Goal: Entertainment & Leisure: Consume media (video, audio)

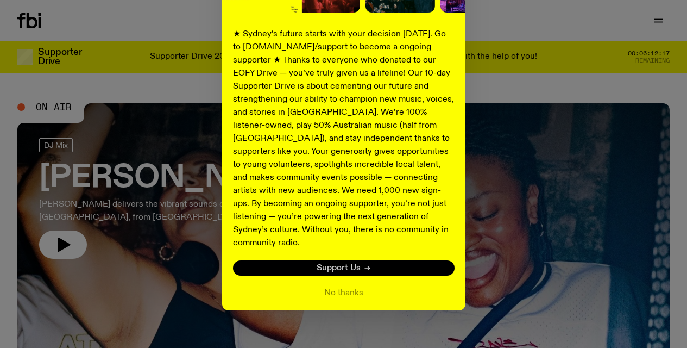
scroll to position [133, 0]
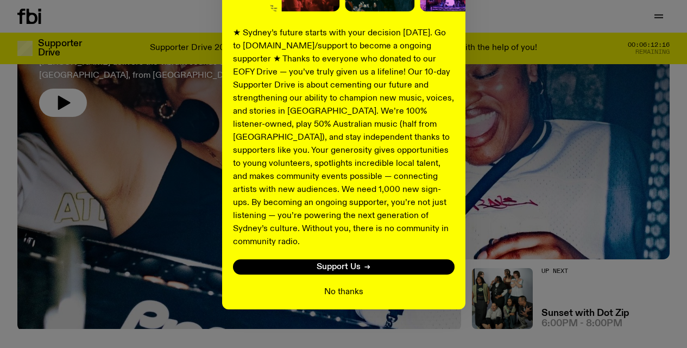
click at [341, 285] on button "No thanks" at bounding box center [343, 291] width 39 height 13
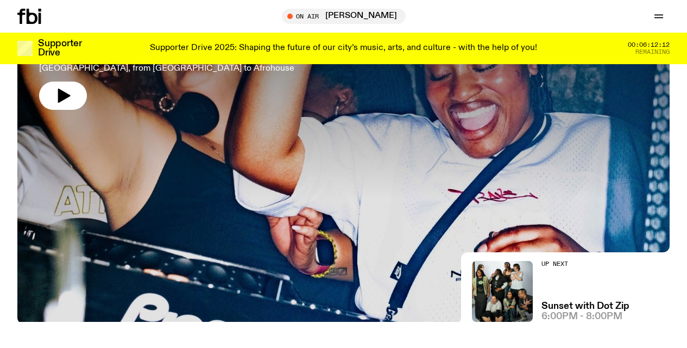
scroll to position [158, 0]
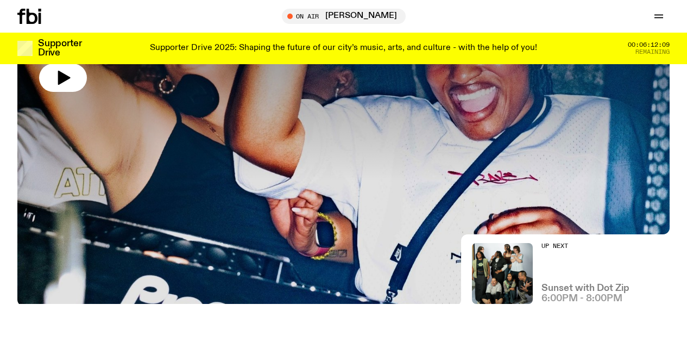
click at [568, 289] on h3 "Sunset with Dot Zip" at bounding box center [586, 288] width 88 height 9
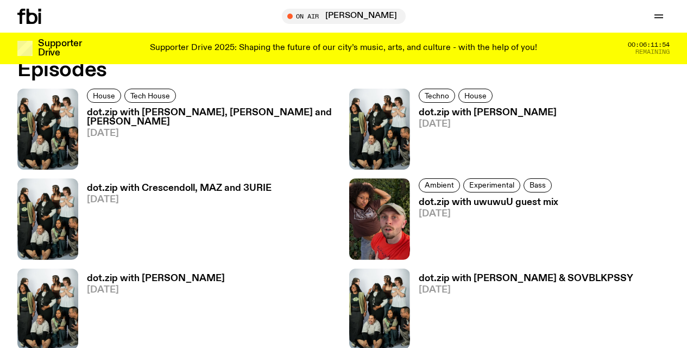
scroll to position [708, 0]
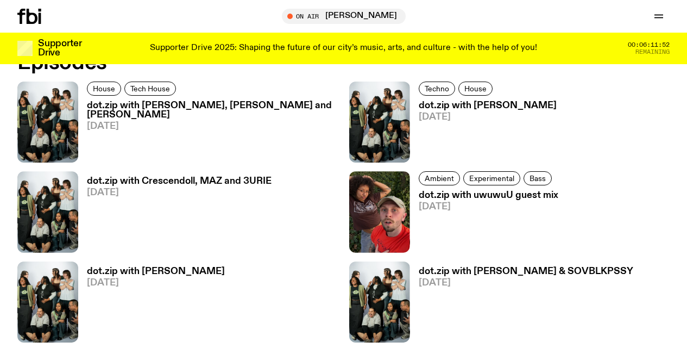
click at [461, 267] on h3 "dot.zip with [PERSON_NAME] & SOVBLKPSSY" at bounding box center [526, 271] width 215 height 9
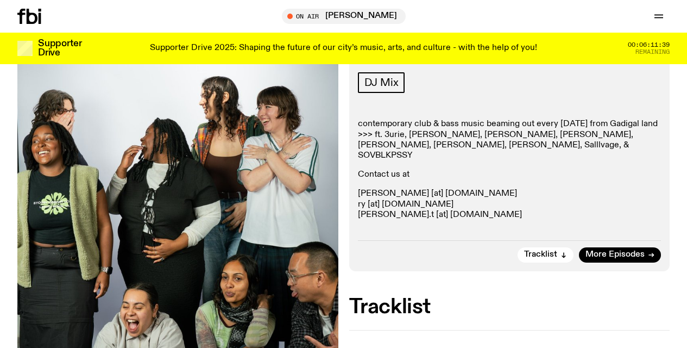
scroll to position [218, 0]
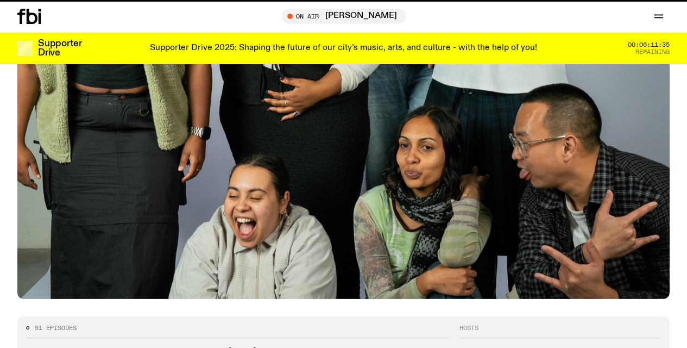
scroll to position [708, 0]
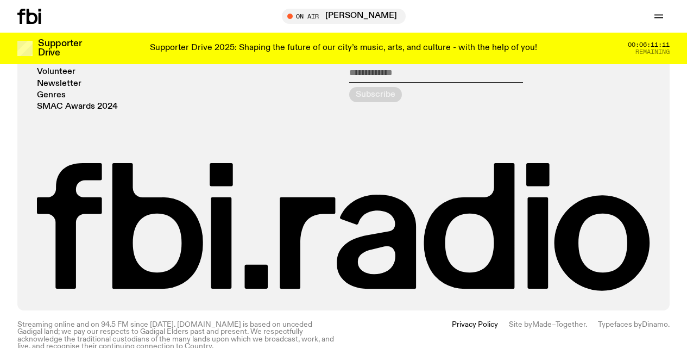
scroll to position [2187, 0]
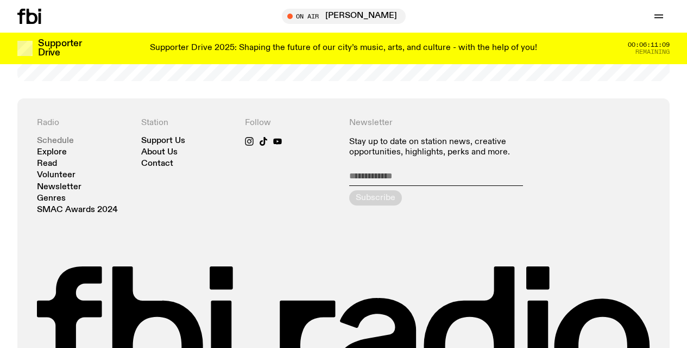
click at [50, 137] on link "Schedule" at bounding box center [55, 141] width 37 height 8
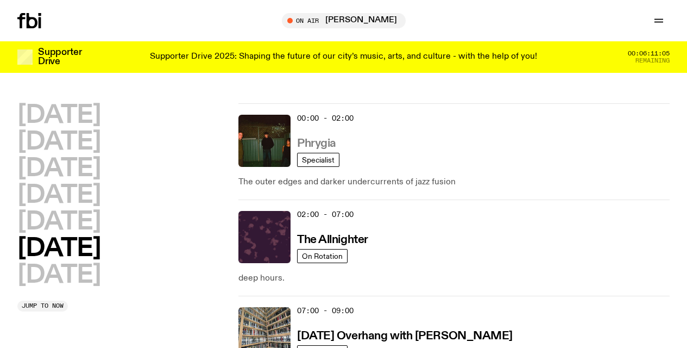
click at [318, 141] on h3 "Phrygia" at bounding box center [316, 143] width 39 height 11
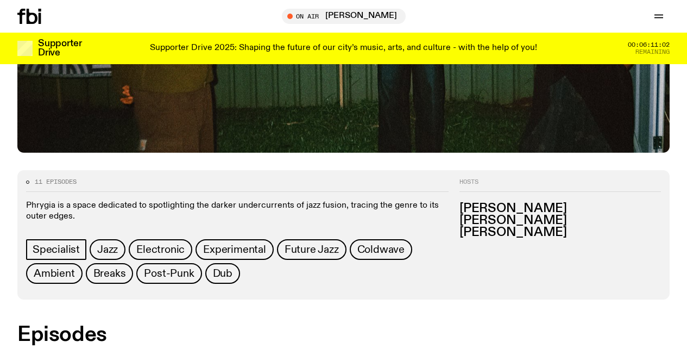
scroll to position [561, 0]
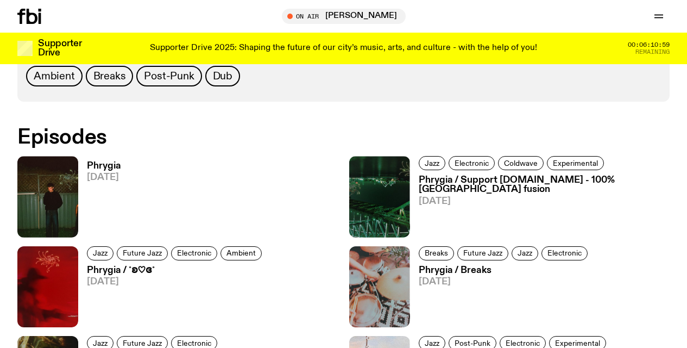
click at [95, 161] on h3 "Phrygia" at bounding box center [104, 165] width 34 height 9
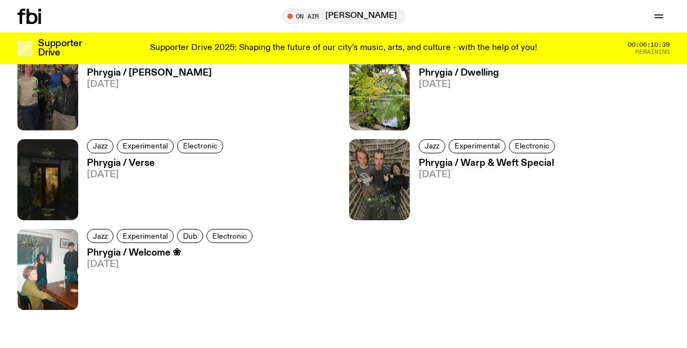
scroll to position [240, 0]
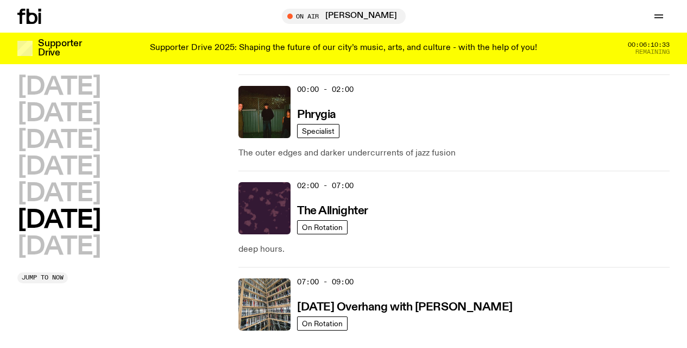
scroll to position [104, 0]
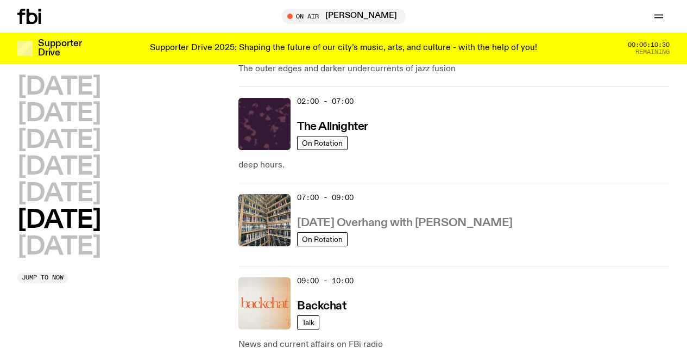
click at [371, 221] on h3 "[DATE] Overhang with [PERSON_NAME]" at bounding box center [405, 222] width 216 height 11
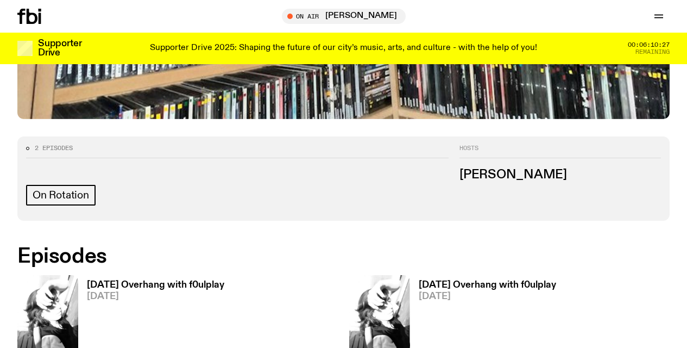
scroll to position [501, 0]
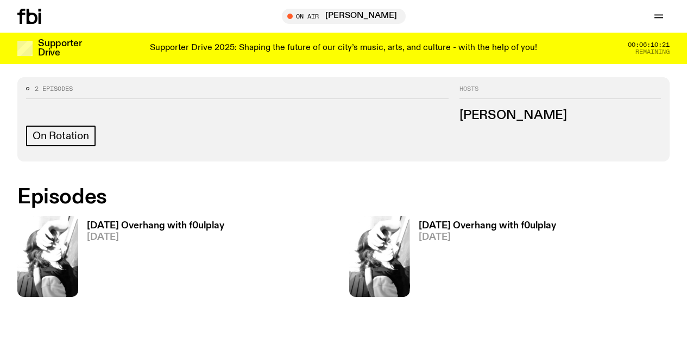
click at [151, 223] on h3 "[DATE] Overhang with f0ulplay" at bounding box center [155, 225] width 137 height 9
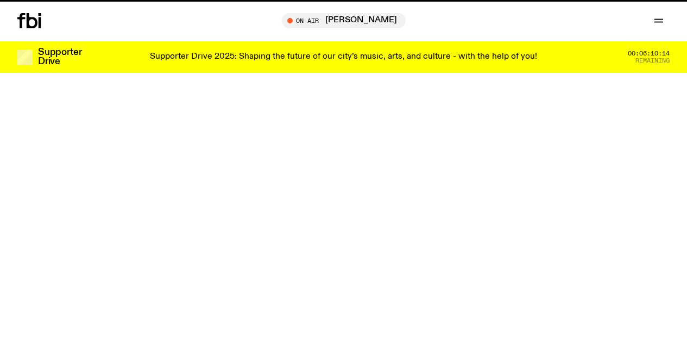
scroll to position [501, 0]
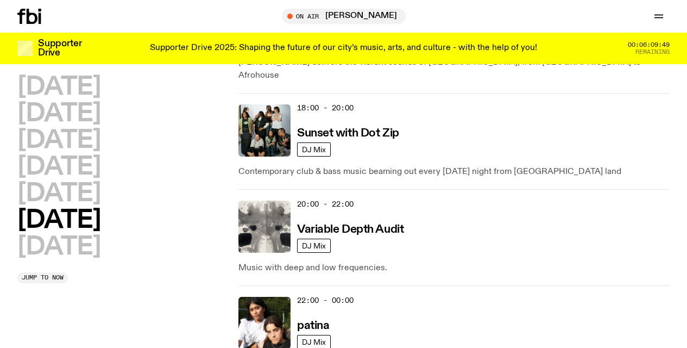
scroll to position [938, 0]
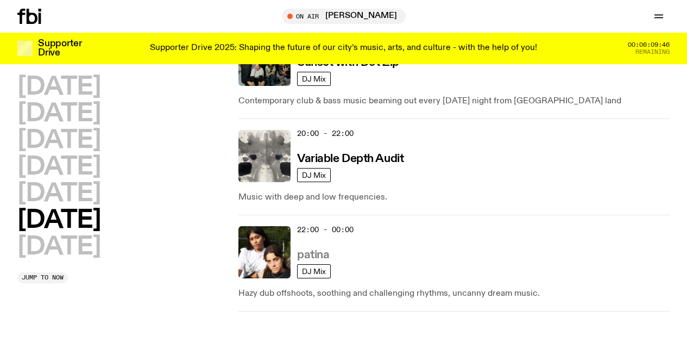
click at [314, 249] on h3 "patina" at bounding box center [313, 254] width 32 height 11
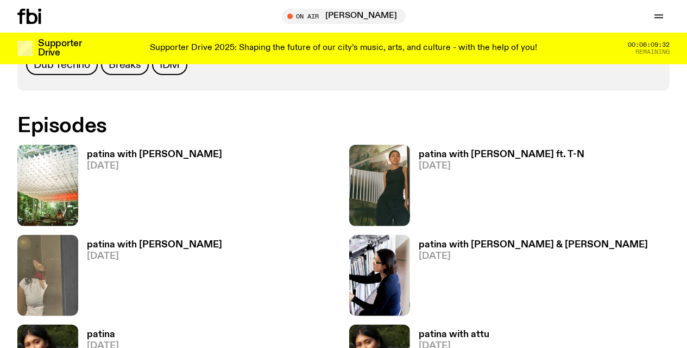
scroll to position [541, 0]
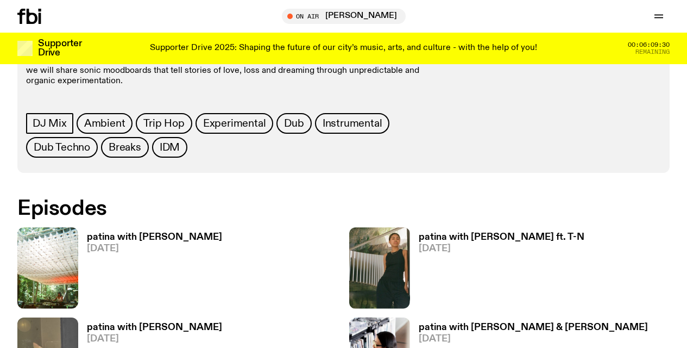
click at [119, 233] on h3 "patina with [PERSON_NAME]" at bounding box center [154, 237] width 135 height 9
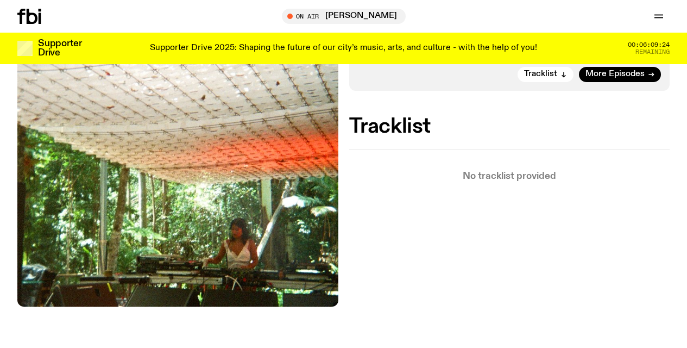
scroll to position [83, 0]
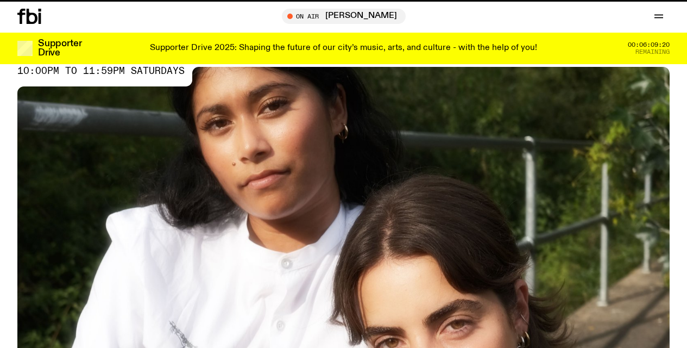
scroll to position [541, 0]
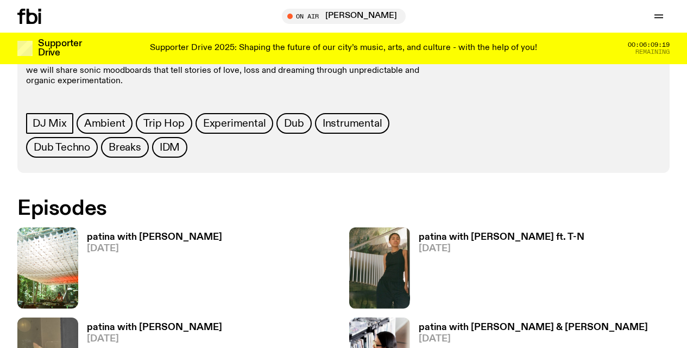
click at [445, 233] on h3 "patina with [PERSON_NAME] ft. T-N" at bounding box center [502, 237] width 166 height 9
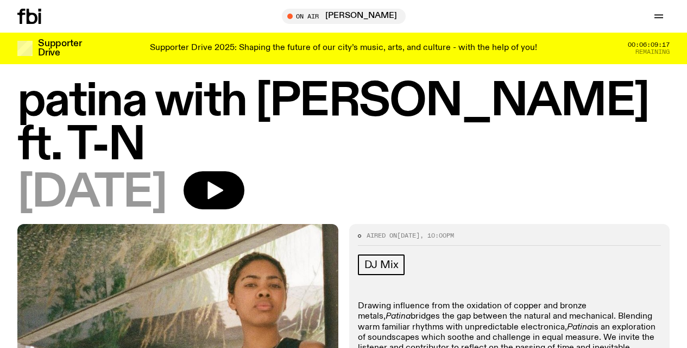
scroll to position [99, 0]
